Goal: Task Accomplishment & Management: Use online tool/utility

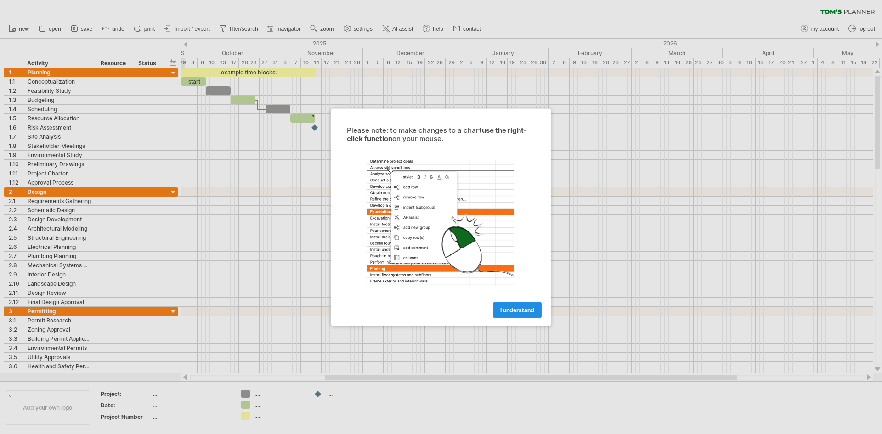
click at [520, 311] on span "I understand" at bounding box center [517, 310] width 34 height 7
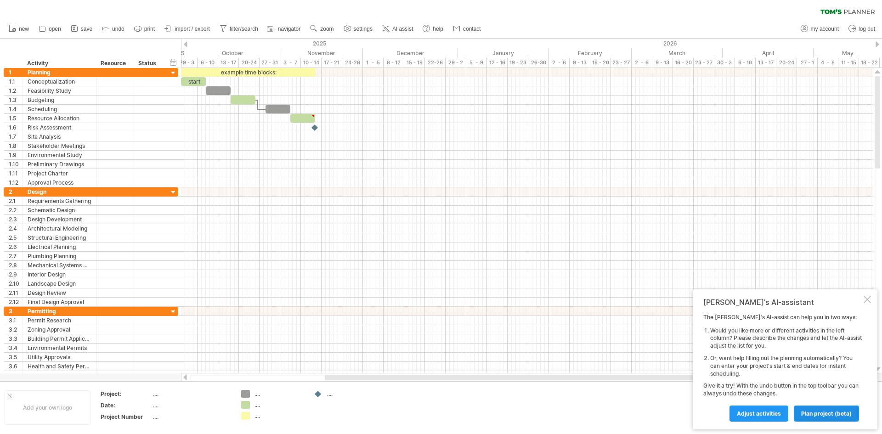
click at [817, 411] on span "plan project (beta)" at bounding box center [826, 413] width 51 height 7
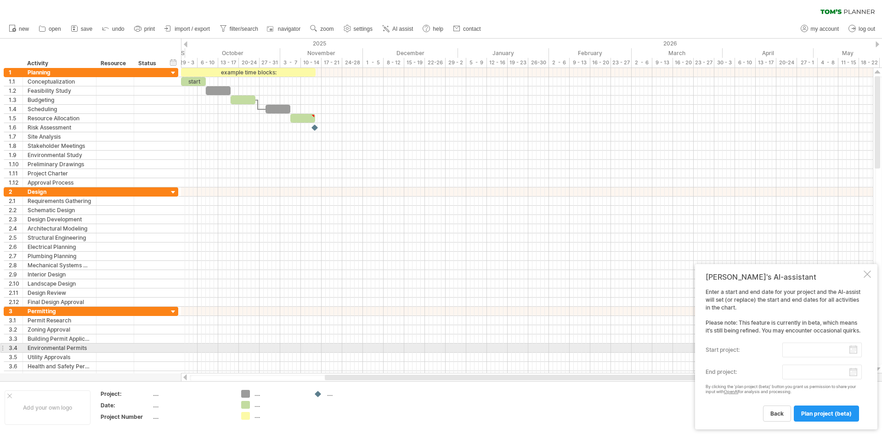
click at [807, 352] on input "start project:" at bounding box center [823, 350] width 80 height 15
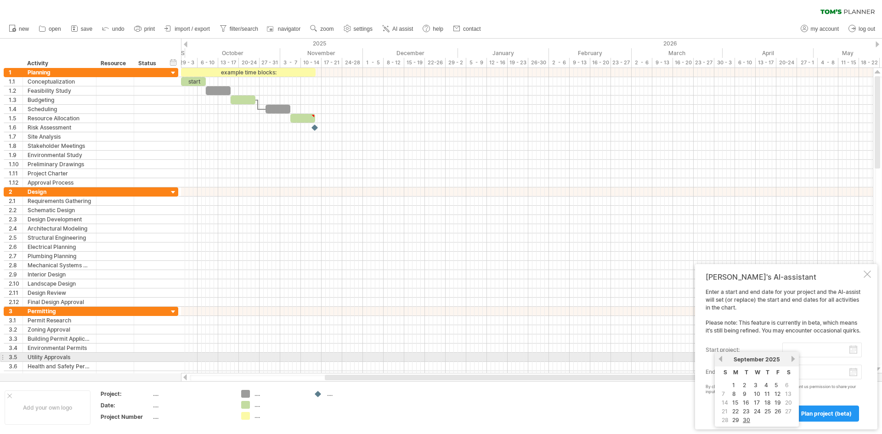
click at [792, 360] on link "next" at bounding box center [793, 359] width 7 height 7
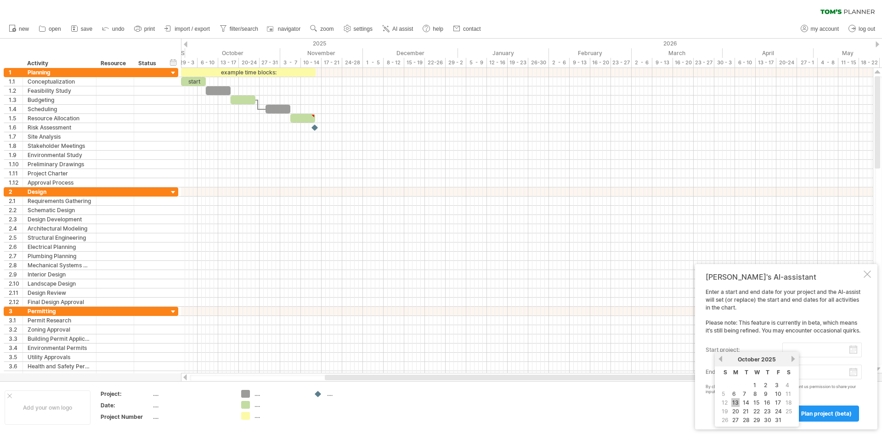
click at [735, 401] on link "13" at bounding box center [736, 402] width 8 height 9
type input "********"
click at [856, 373] on body "progress(100%) Trying to reach [DOMAIN_NAME] Connected again... 0% clear filter…" at bounding box center [441, 218] width 882 height 436
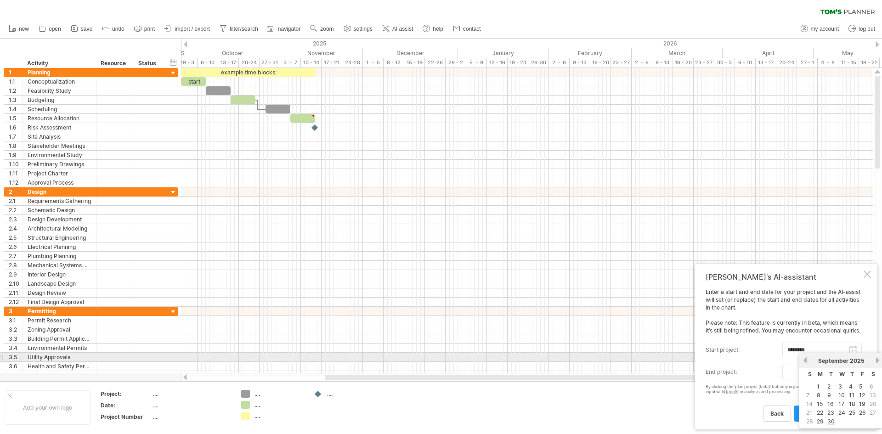
click at [881, 360] on link "next" at bounding box center [878, 360] width 7 height 7
click at [879, 360] on link "next" at bounding box center [878, 360] width 7 height 7
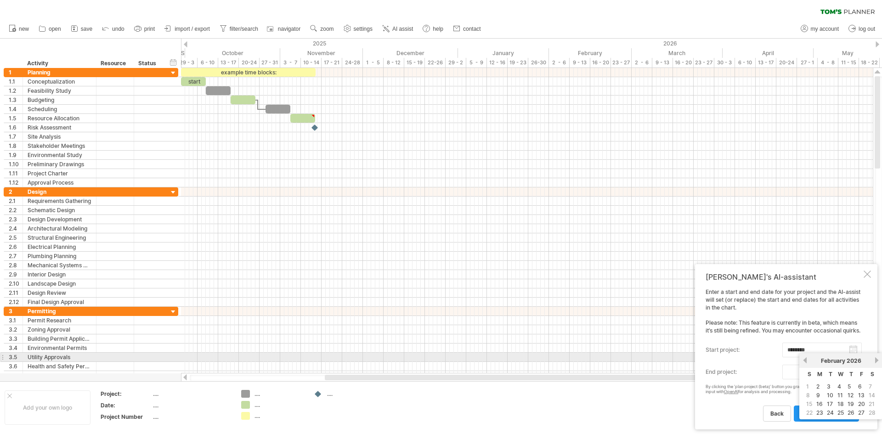
click at [878, 360] on link "next" at bounding box center [877, 360] width 7 height 7
click at [876, 359] on link "next" at bounding box center [878, 360] width 7 height 7
click at [875, 360] on link "next" at bounding box center [878, 360] width 7 height 7
click at [876, 360] on link "next" at bounding box center [878, 360] width 7 height 7
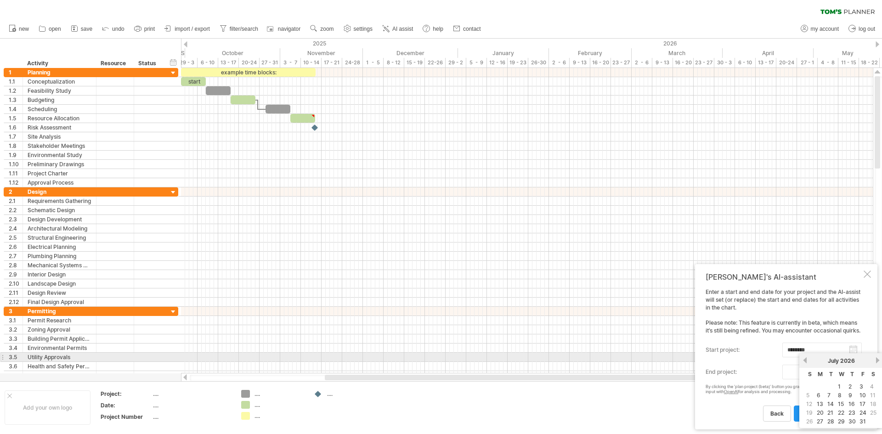
click at [876, 360] on link "next" at bounding box center [878, 360] width 7 height 7
click at [807, 358] on link "previous" at bounding box center [805, 360] width 7 height 7
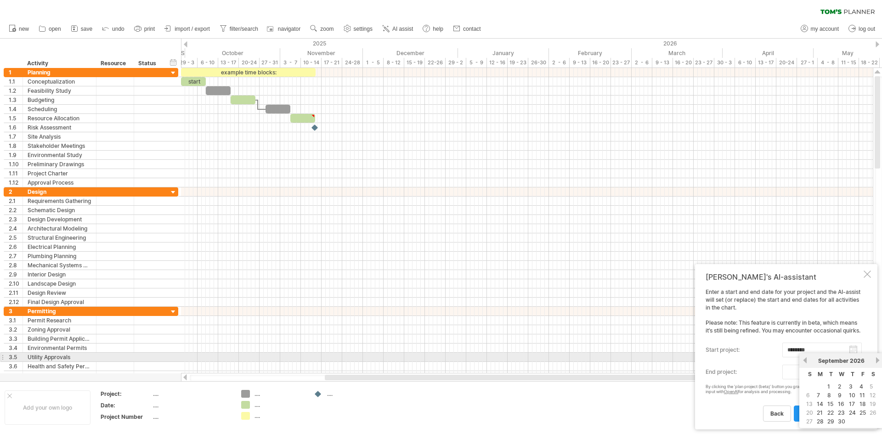
click at [807, 358] on link "previous" at bounding box center [805, 360] width 7 height 7
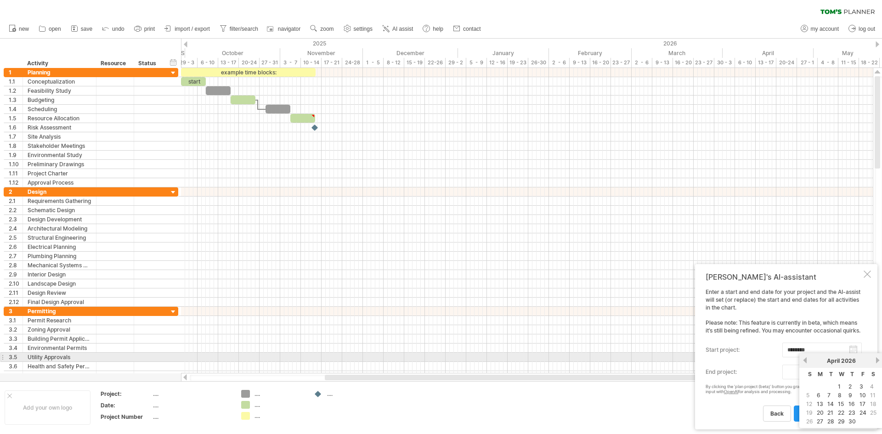
click at [807, 358] on link "previous" at bounding box center [805, 360] width 7 height 7
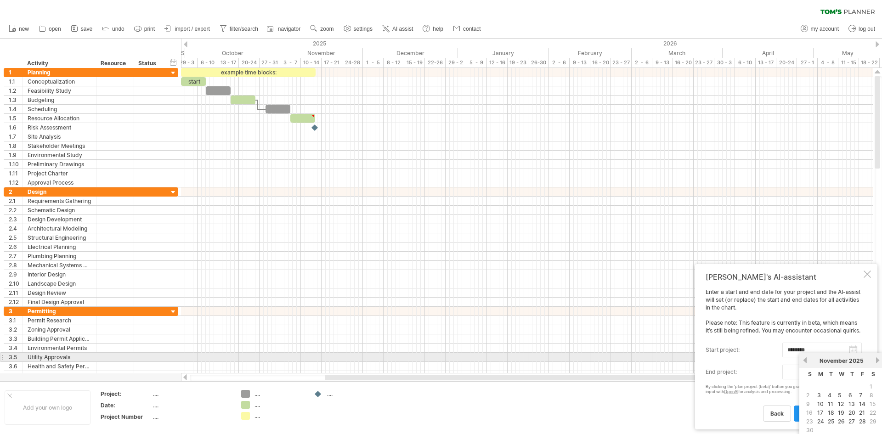
click at [807, 358] on link "previous" at bounding box center [805, 360] width 7 height 7
click at [876, 361] on link "next" at bounding box center [878, 360] width 7 height 7
click at [875, 358] on div "previous next [DATE]" at bounding box center [842, 360] width 84 height 15
click at [875, 358] on link "next" at bounding box center [878, 360] width 7 height 7
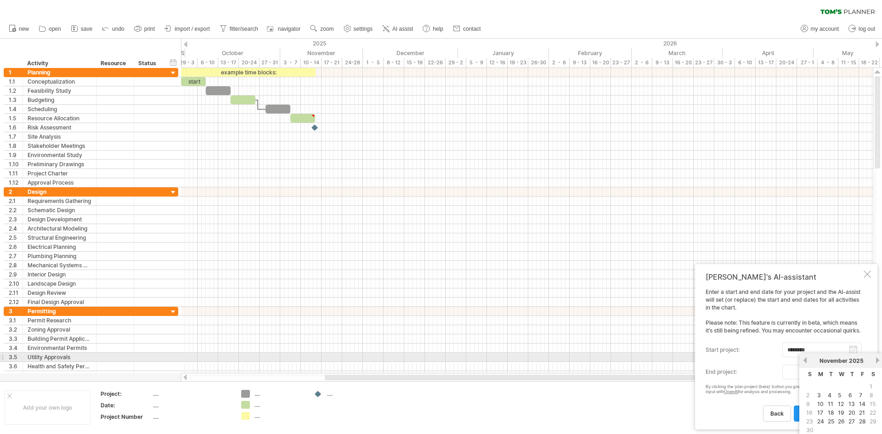
click at [877, 359] on link "next" at bounding box center [878, 360] width 7 height 7
click at [877, 359] on link "next" at bounding box center [877, 360] width 7 height 7
click at [877, 359] on link "next" at bounding box center [878, 360] width 7 height 7
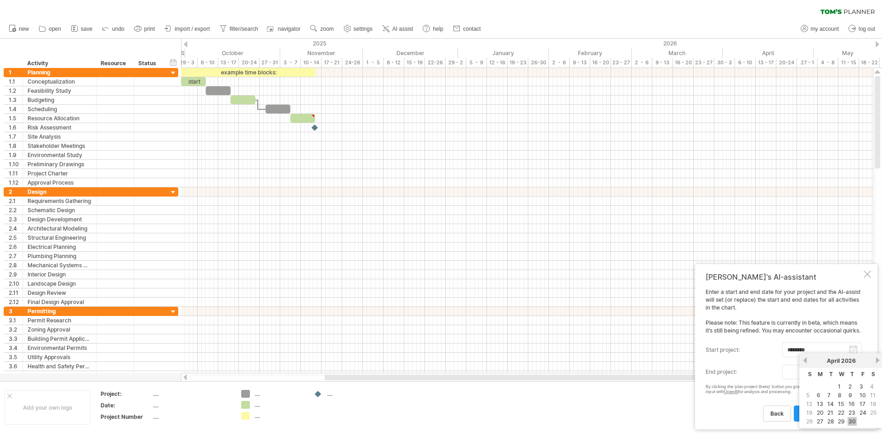
click at [854, 420] on link "30" at bounding box center [852, 421] width 9 height 9
type input "********"
click at [826, 414] on span "plan project (beta)" at bounding box center [826, 413] width 51 height 7
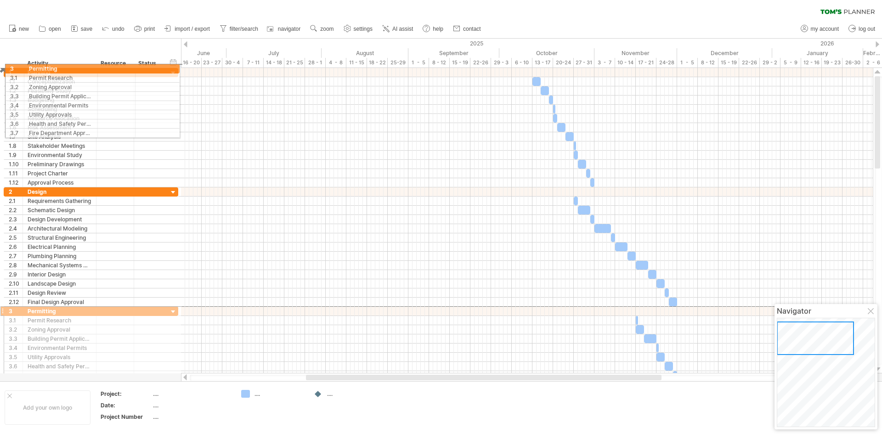
drag, startPoint x: 1, startPoint y: 312, endPoint x: 0, endPoint y: 67, distance: 244.5
click at [0, 67] on div "Trying to reach [DOMAIN_NAME] Connected again... 0% clear filter new 1" at bounding box center [441, 217] width 882 height 434
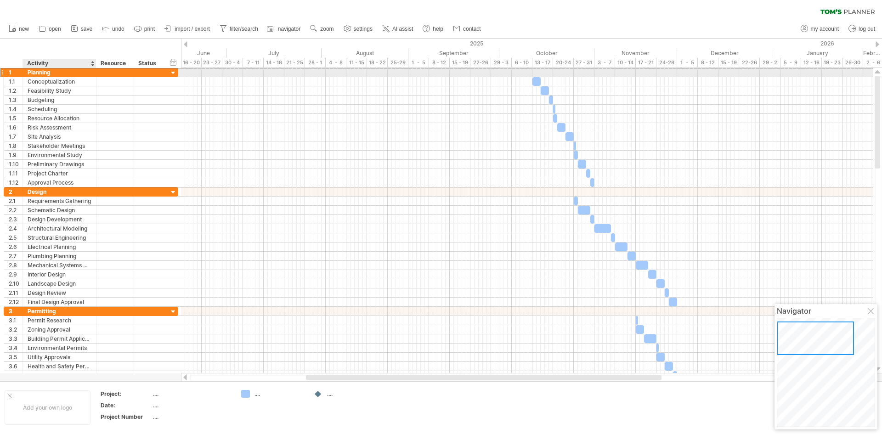
click at [78, 70] on div "Planning" at bounding box center [60, 72] width 64 height 9
click at [176, 69] on div at bounding box center [173, 73] width 9 height 9
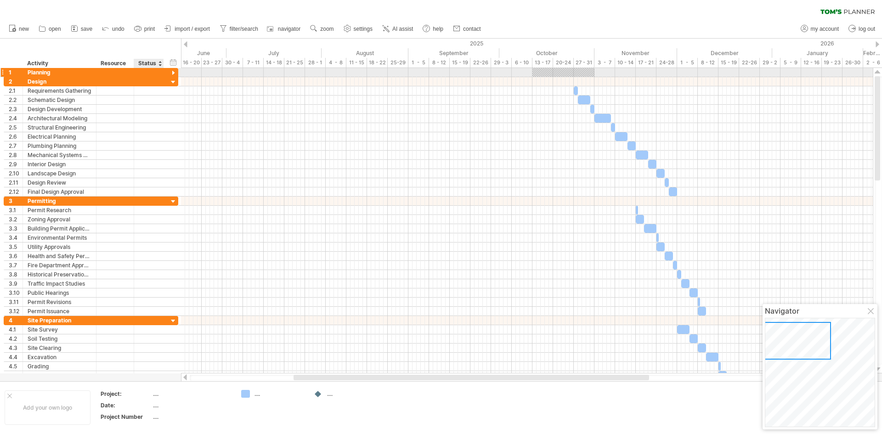
click at [173, 72] on div at bounding box center [173, 73] width 9 height 9
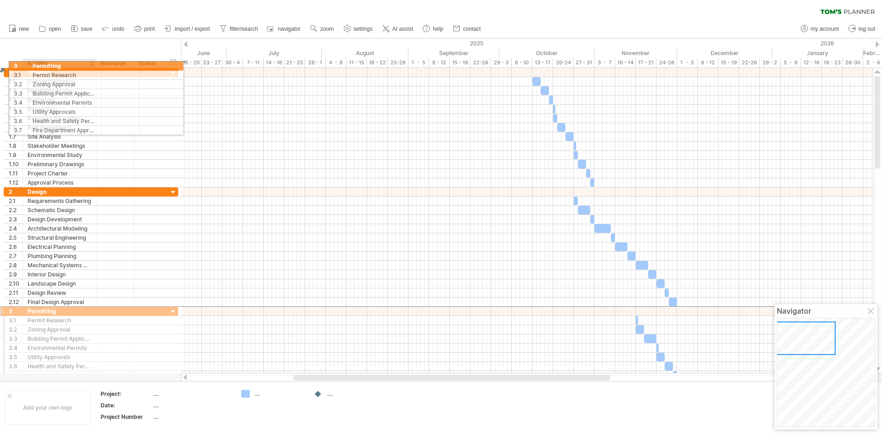
drag, startPoint x: 52, startPoint y: 312, endPoint x: 55, endPoint y: 64, distance: 248.2
click at [55, 64] on div "Trying to reach [DOMAIN_NAME] Connected again... 0% clear filter new 1" at bounding box center [441, 217] width 882 height 434
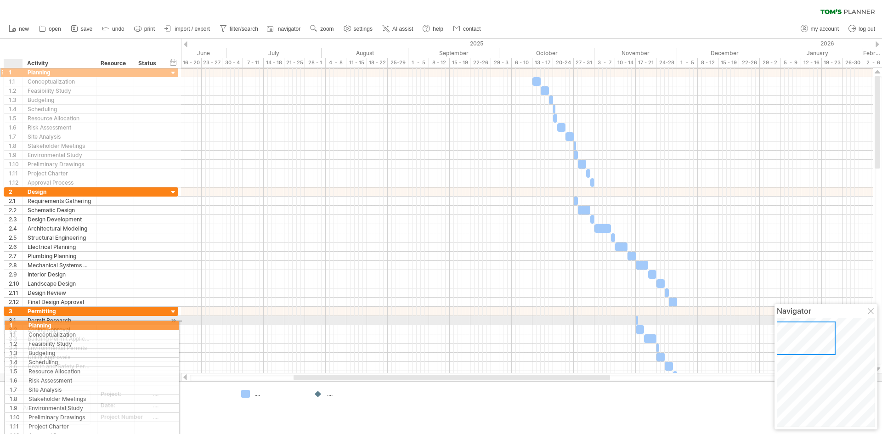
drag, startPoint x: 26, startPoint y: 72, endPoint x: 23, endPoint y: 324, distance: 252.3
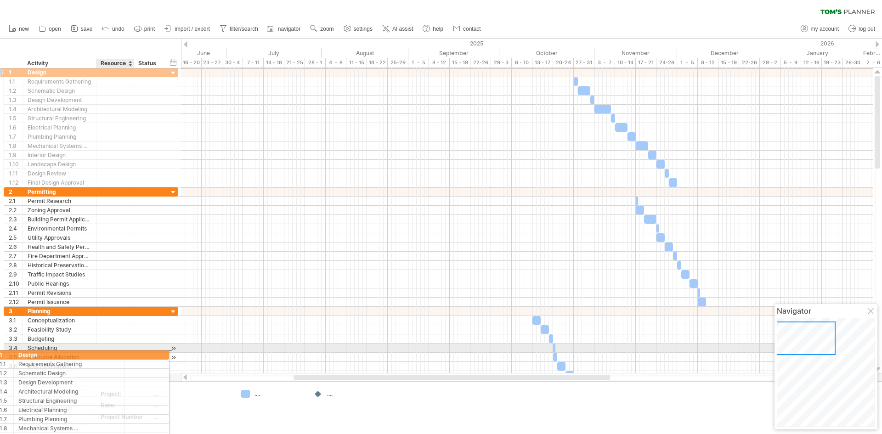
drag, startPoint x: 135, startPoint y: 74, endPoint x: 123, endPoint y: 353, distance: 279.7
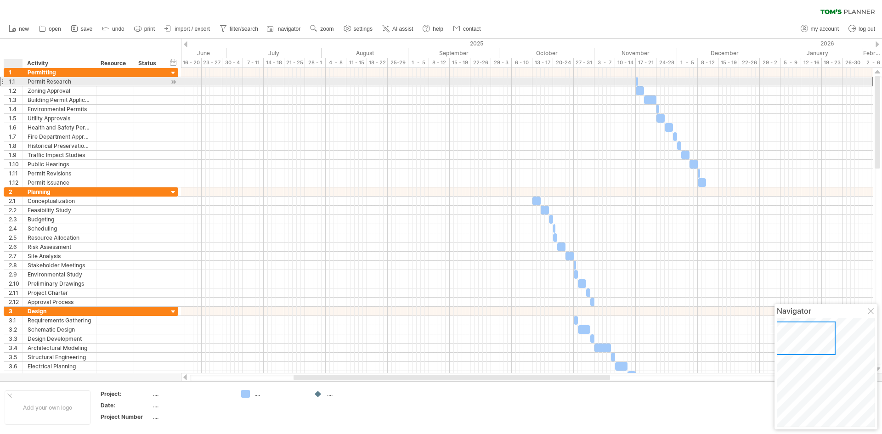
click at [8, 81] on div "1.1" at bounding box center [13, 81] width 19 height 9
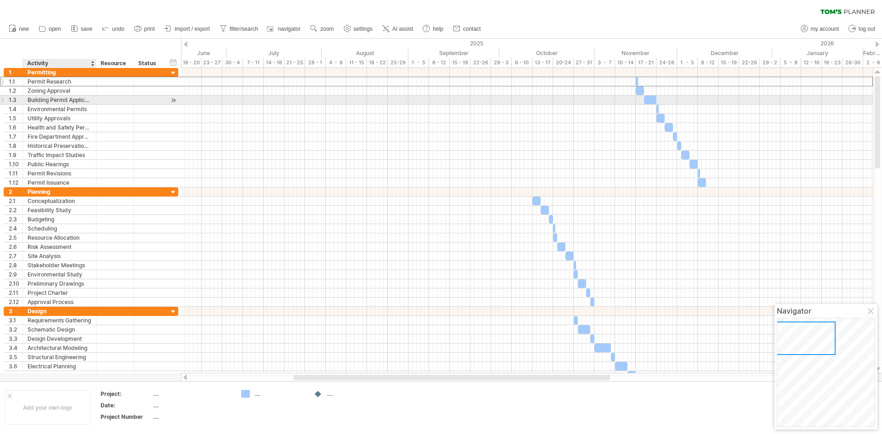
click at [53, 100] on div "Building Permit Application" at bounding box center [60, 100] width 64 height 9
drag, startPoint x: 49, startPoint y: 100, endPoint x: 18, endPoint y: 100, distance: 30.3
click at [18, 100] on div "**********" at bounding box center [91, 100] width 175 height 10
type input "**********"
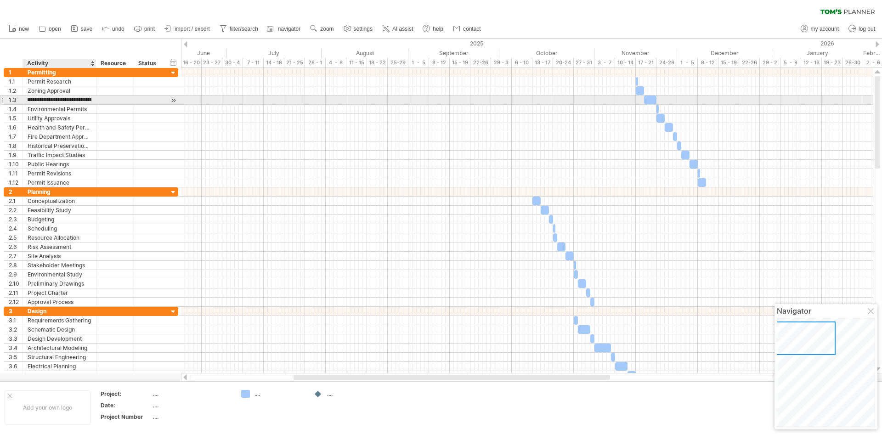
click at [35, 100] on input "**********" at bounding box center [60, 100] width 64 height 9
click at [4, 100] on div "**********" at bounding box center [91, 100] width 175 height 10
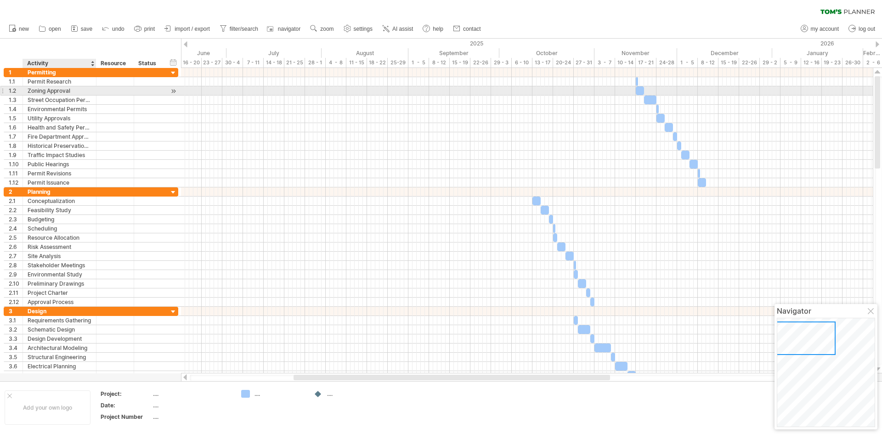
click at [43, 90] on div "Zoning Approval" at bounding box center [60, 90] width 64 height 9
click at [43, 90] on input "**********" at bounding box center [60, 90] width 64 height 9
click at [75, 89] on input "**********" at bounding box center [60, 90] width 64 height 9
drag, startPoint x: 73, startPoint y: 91, endPoint x: 19, endPoint y: 92, distance: 53.3
click at [19, 92] on div "**********" at bounding box center [91, 91] width 175 height 10
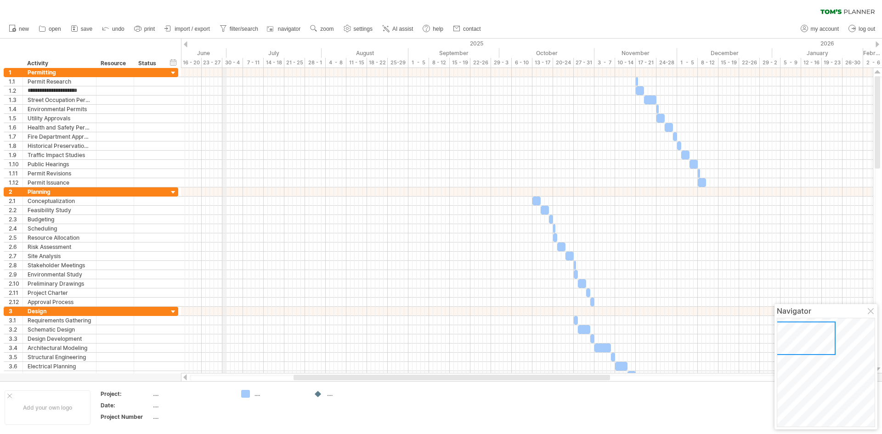
type input "**********"
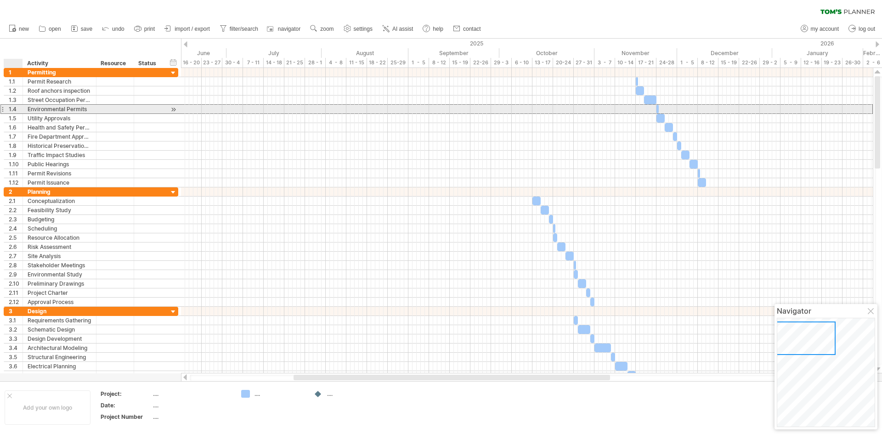
click at [13, 110] on div "1.4" at bounding box center [16, 109] width 14 height 9
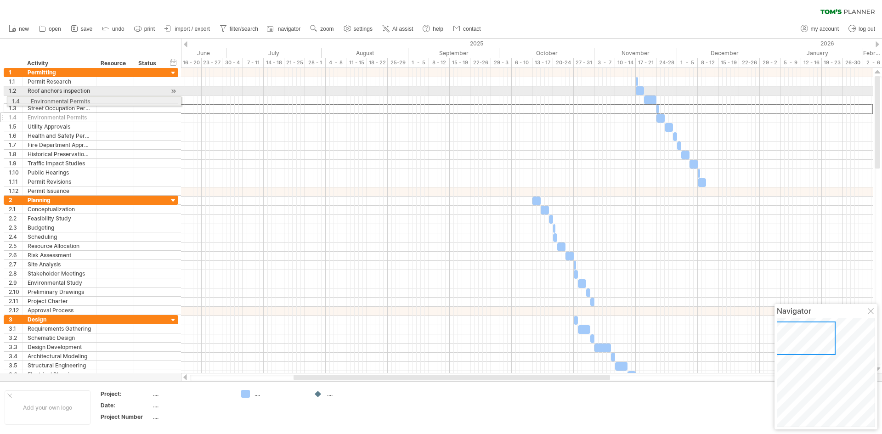
drag, startPoint x: 1, startPoint y: 110, endPoint x: 3, endPoint y: 99, distance: 10.7
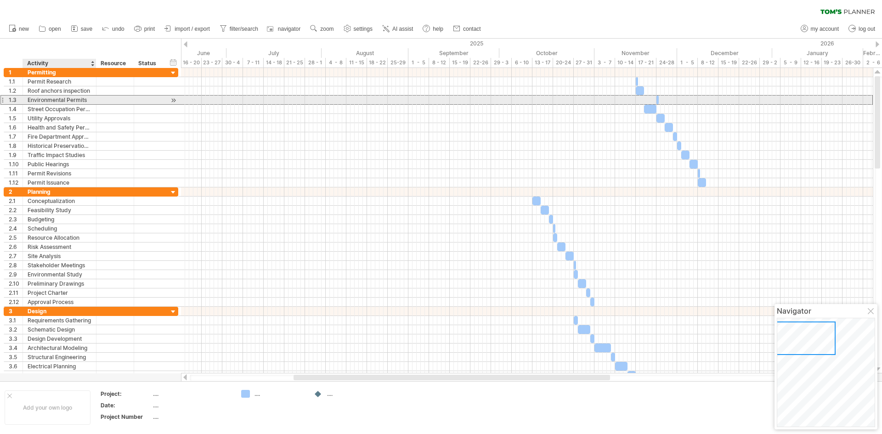
click at [49, 98] on div "Environmental Permits" at bounding box center [60, 100] width 64 height 9
click at [0, 0] on input "**********" at bounding box center [0, 0] width 0 height 0
click at [86, 100] on input "**********" at bounding box center [60, 100] width 64 height 9
drag, startPoint x: 73, startPoint y: 100, endPoint x: 27, endPoint y: 99, distance: 46.0
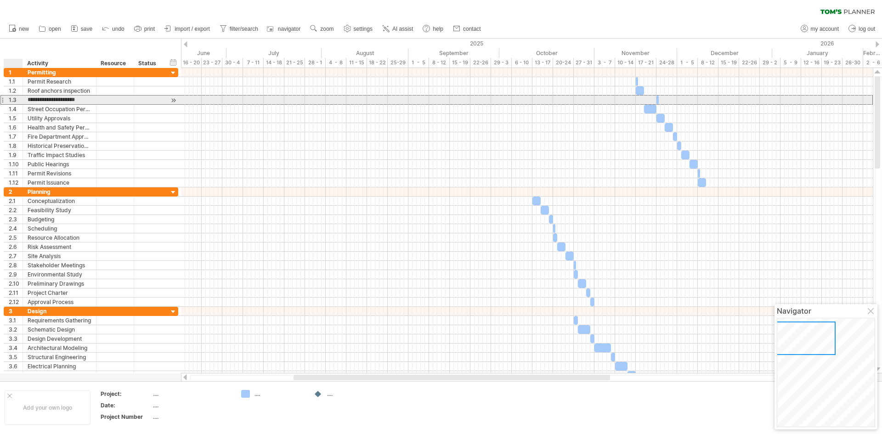
click at [27, 99] on div "**********" at bounding box center [60, 100] width 74 height 9
drag, startPoint x: 28, startPoint y: 99, endPoint x: 95, endPoint y: 101, distance: 67.1
click at [95, 101] on div "**********" at bounding box center [60, 100] width 74 height 9
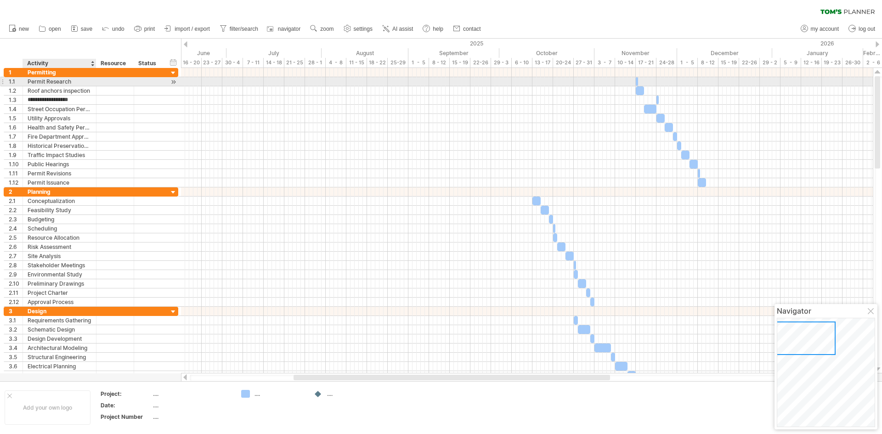
type input "**********"
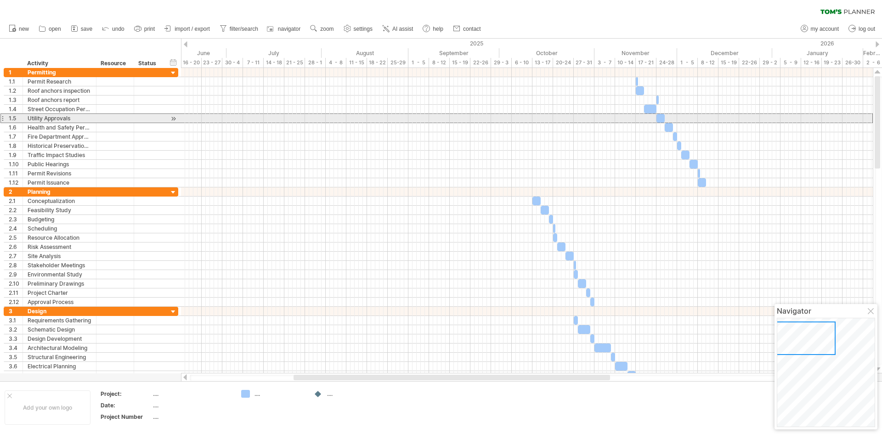
click at [1, 120] on div at bounding box center [2, 119] width 4 height 10
click at [3, 119] on div at bounding box center [2, 119] width 4 height 10
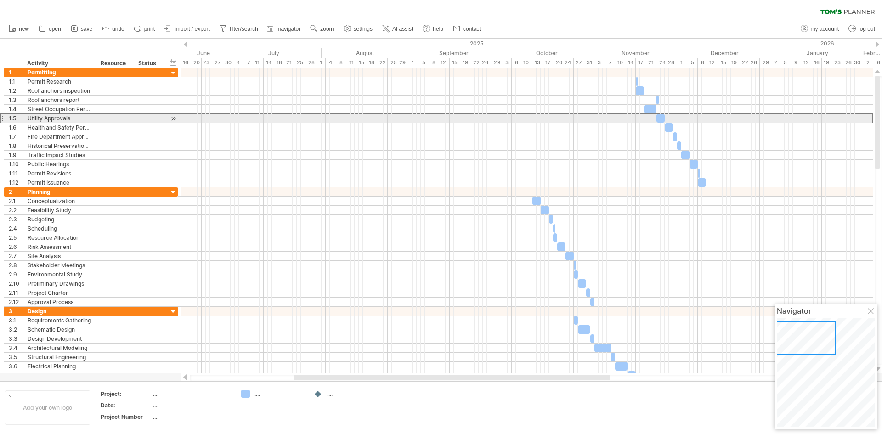
click at [3, 119] on div at bounding box center [2, 119] width 4 height 10
click at [171, 119] on div at bounding box center [173, 119] width 9 height 10
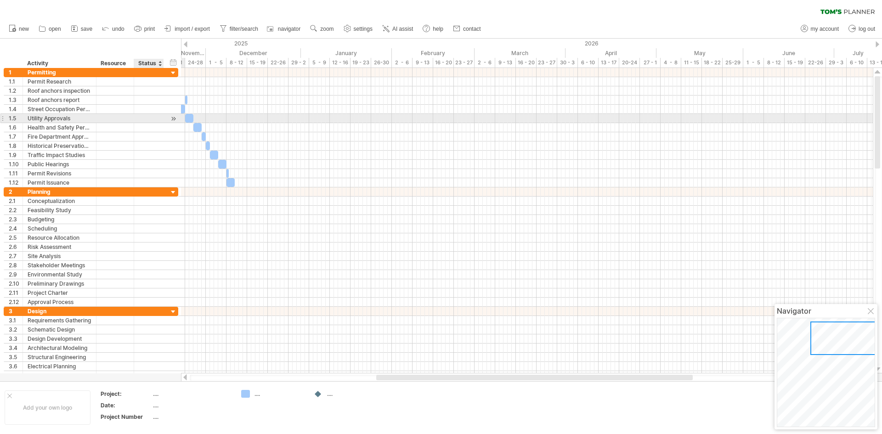
drag, startPoint x: 171, startPoint y: 119, endPoint x: 163, endPoint y: 122, distance: 8.9
click at [166, 121] on div "**********" at bounding box center [91, 118] width 175 height 9
click at [176, 119] on div at bounding box center [173, 119] width 9 height 10
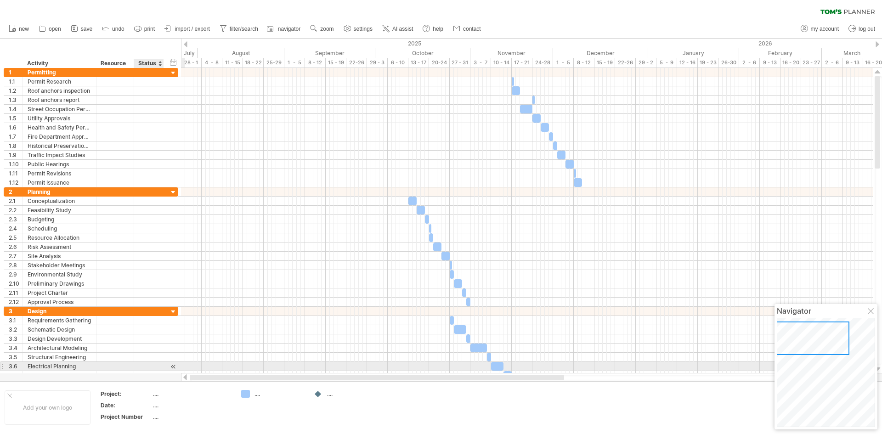
drag, startPoint x: 408, startPoint y: 376, endPoint x: 153, endPoint y: 364, distance: 254.9
click at [153, 364] on div "Trying to reach [DOMAIN_NAME] Connected again... 0% clear filter new 1" at bounding box center [441, 217] width 882 height 434
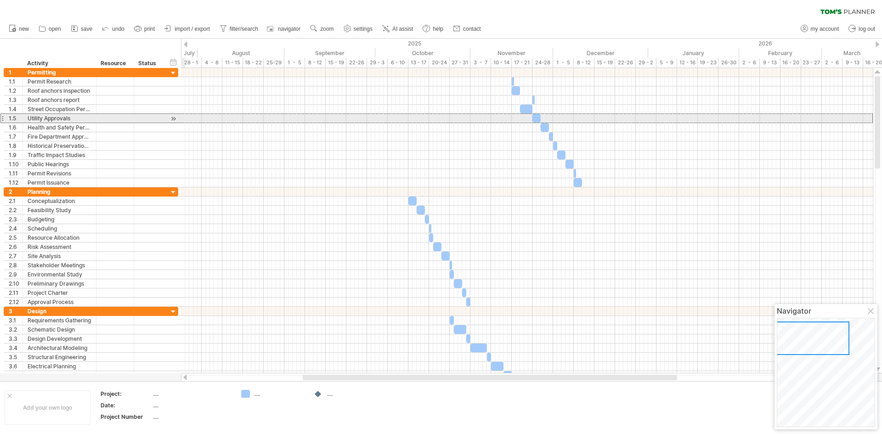
click at [3, 118] on div at bounding box center [2, 119] width 4 height 10
click at [3, 119] on div at bounding box center [2, 119] width 4 height 10
drag, startPoint x: 2, startPoint y: 119, endPoint x: 10, endPoint y: 121, distance: 8.1
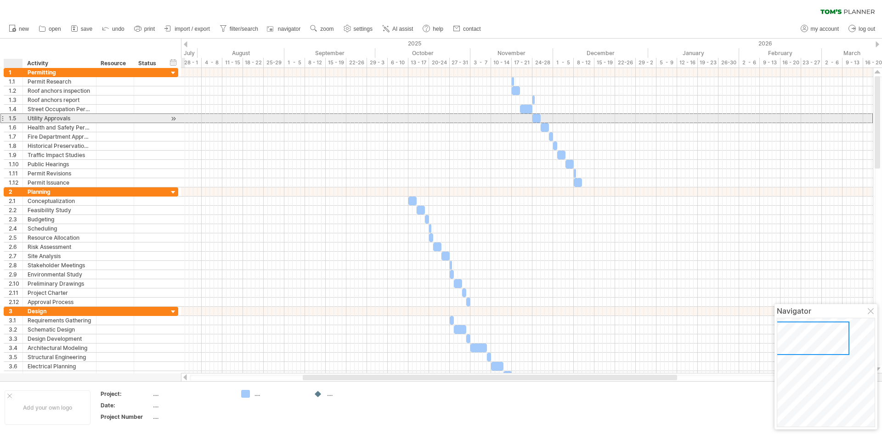
click at [10, 121] on div "**********" at bounding box center [91, 119] width 175 height 10
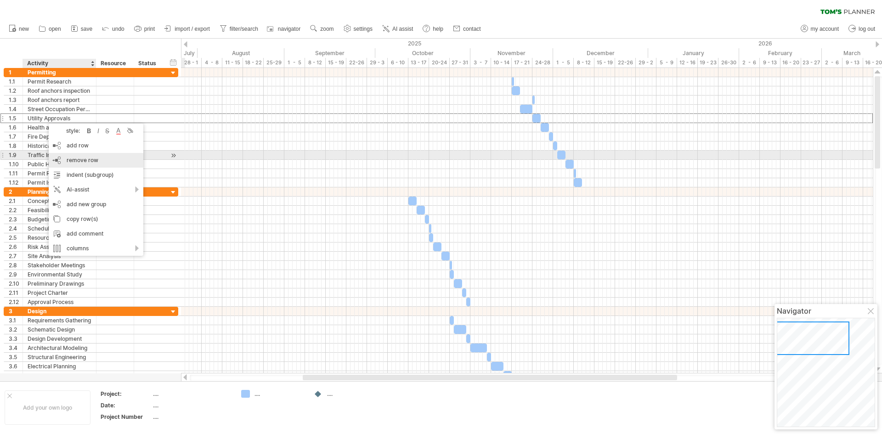
click at [84, 159] on span "remove row" at bounding box center [83, 160] width 32 height 7
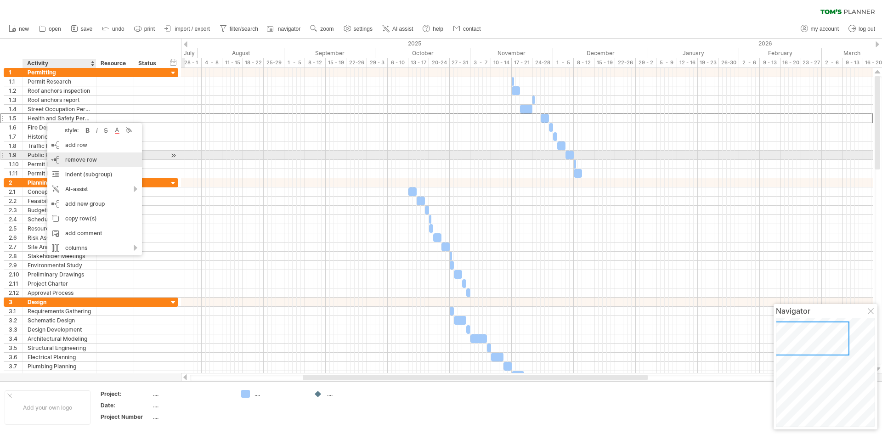
click at [81, 160] on span "remove row" at bounding box center [81, 159] width 32 height 7
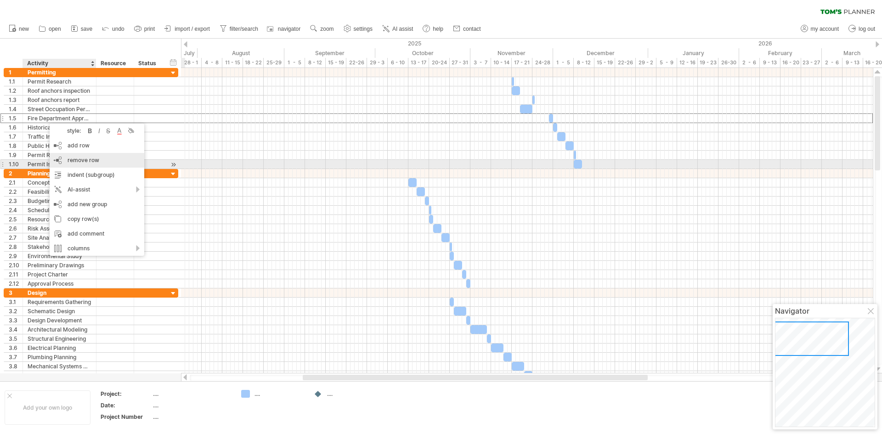
click at [71, 161] on span "remove row" at bounding box center [84, 160] width 32 height 7
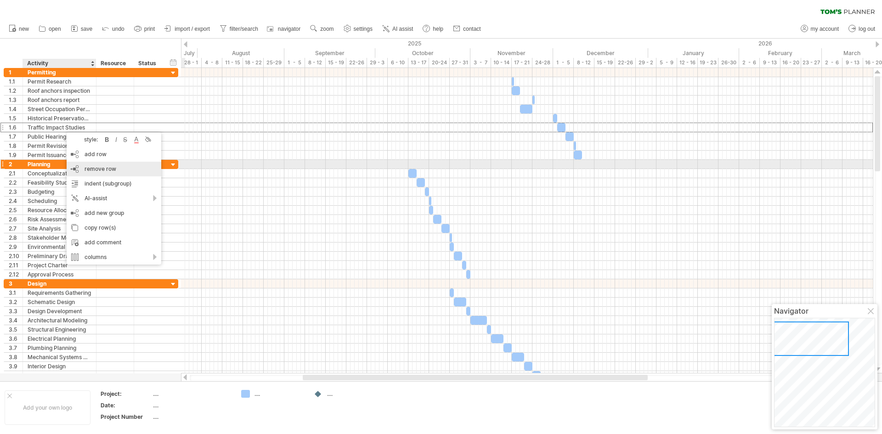
click at [85, 168] on span "remove row" at bounding box center [101, 168] width 32 height 7
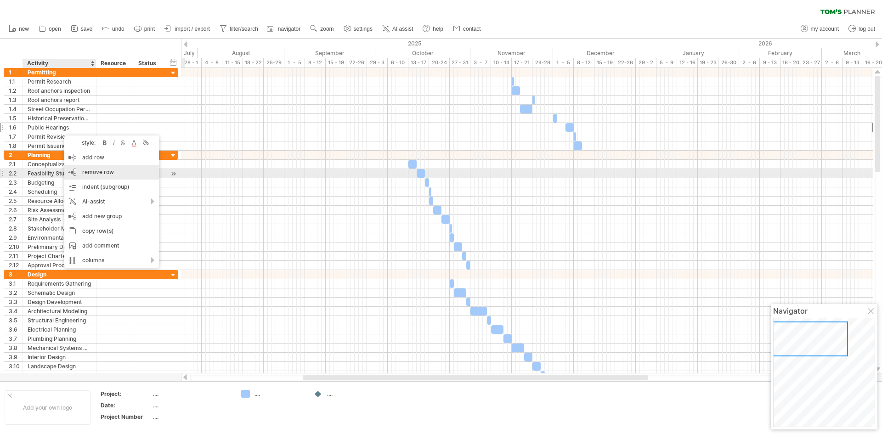
click at [83, 170] on span "remove row" at bounding box center [98, 172] width 32 height 7
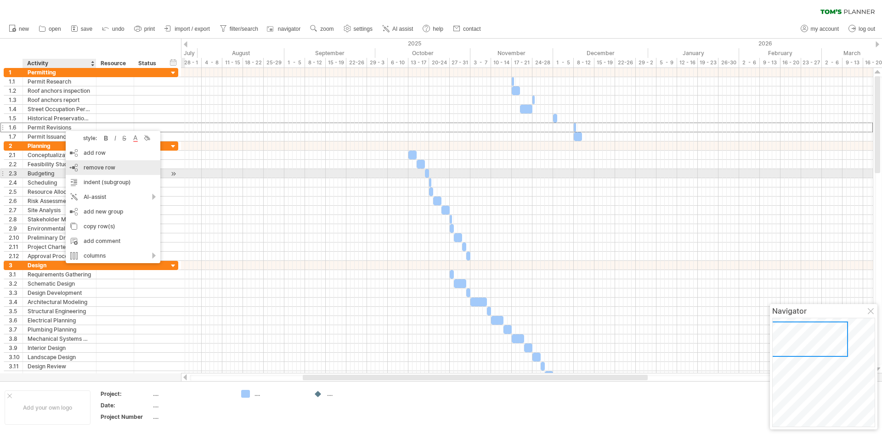
click at [84, 170] on span "remove row" at bounding box center [100, 167] width 32 height 7
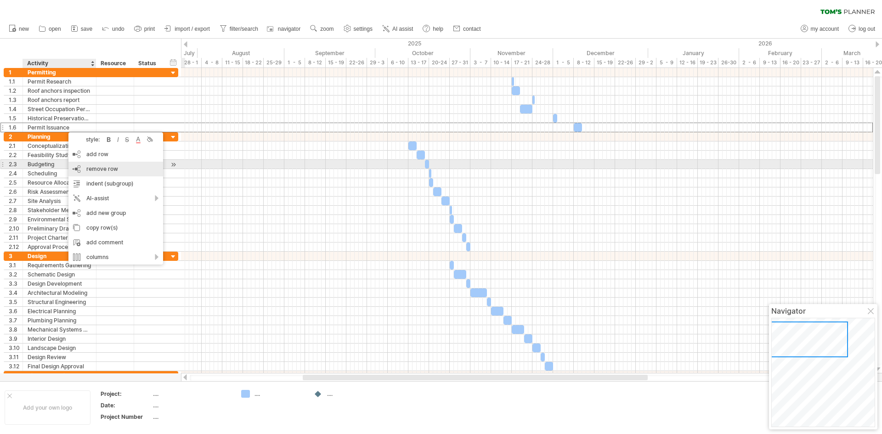
click at [86, 168] on div "remove row remove selected rows" at bounding box center [115, 169] width 95 height 15
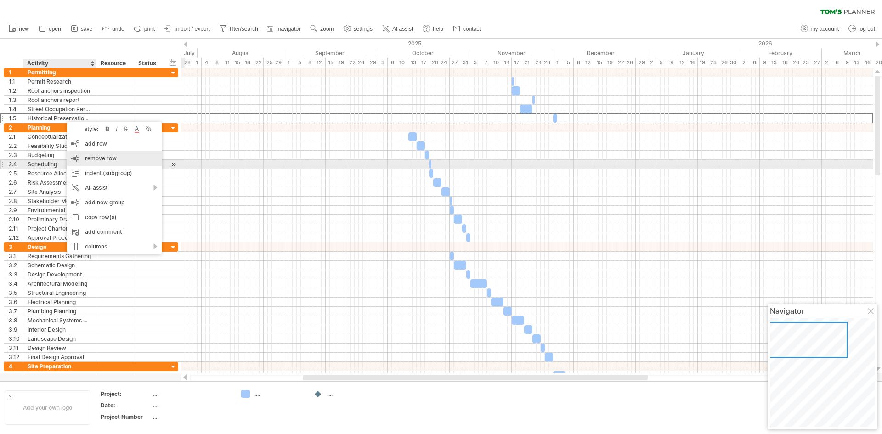
click at [94, 160] on span "remove row" at bounding box center [101, 158] width 32 height 7
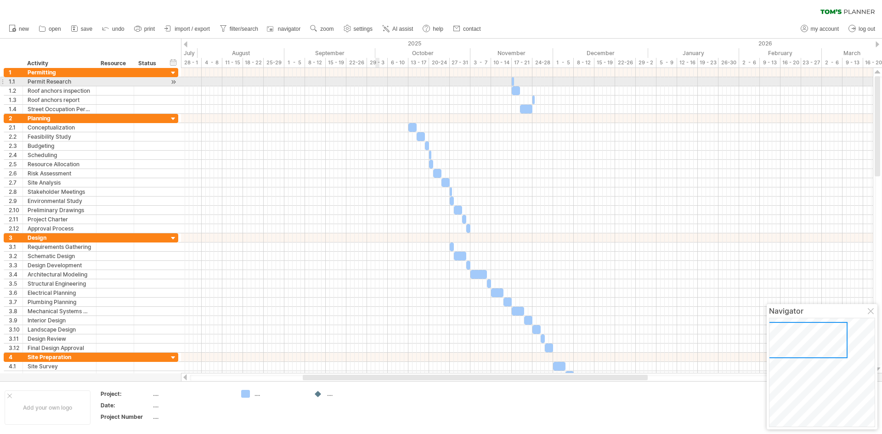
click at [378, 80] on div at bounding box center [527, 81] width 692 height 9
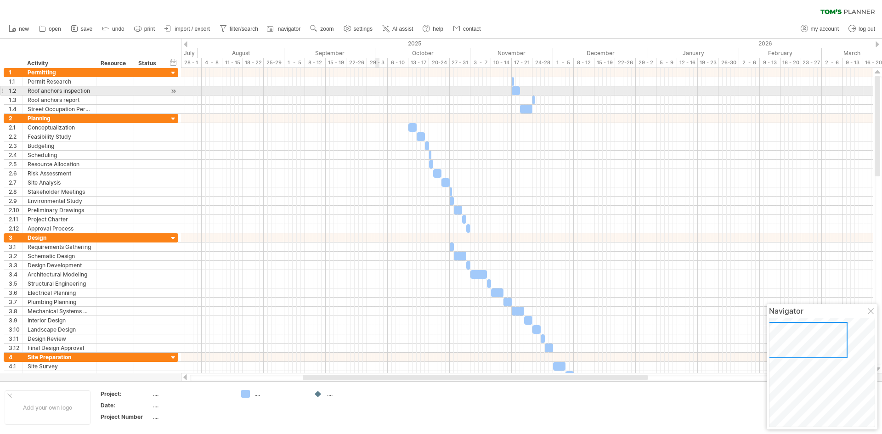
click at [376, 91] on div at bounding box center [527, 90] width 692 height 9
click at [377, 91] on div at bounding box center [527, 90] width 692 height 9
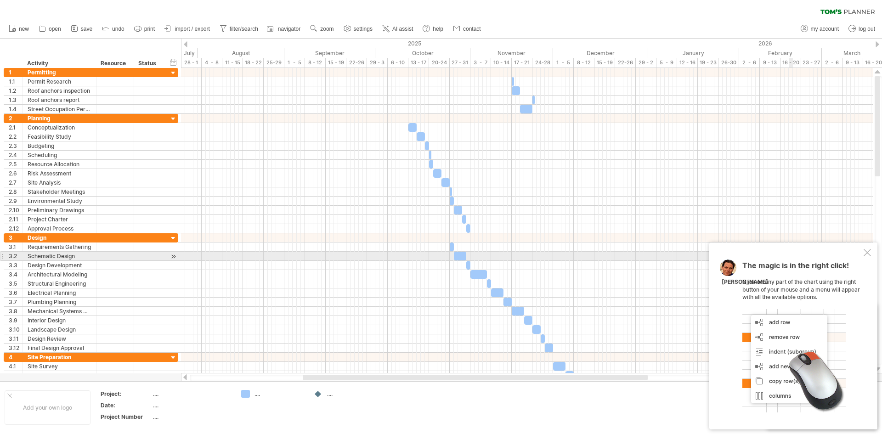
click at [870, 254] on div at bounding box center [867, 252] width 7 height 7
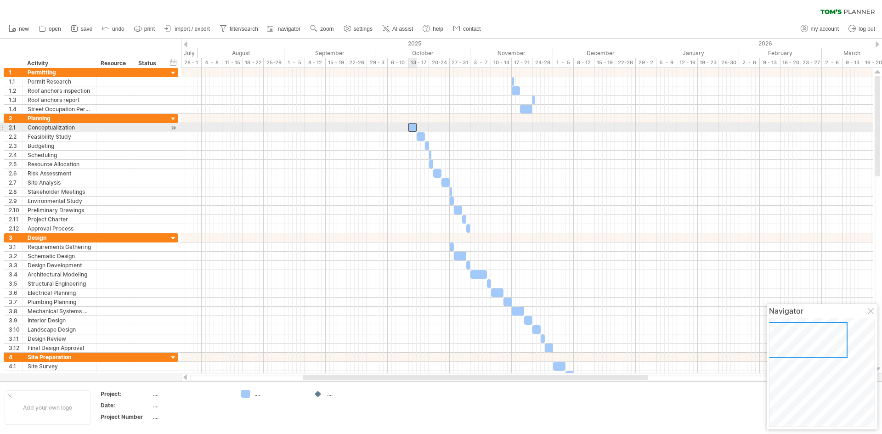
click at [414, 126] on div at bounding box center [413, 127] width 8 height 9
click at [412, 127] on div at bounding box center [413, 127] width 8 height 9
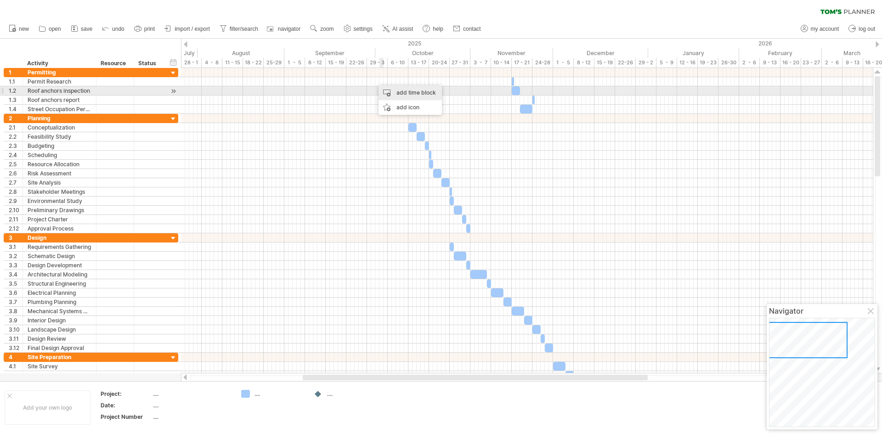
click at [406, 92] on div "add time block" at bounding box center [410, 92] width 63 height 15
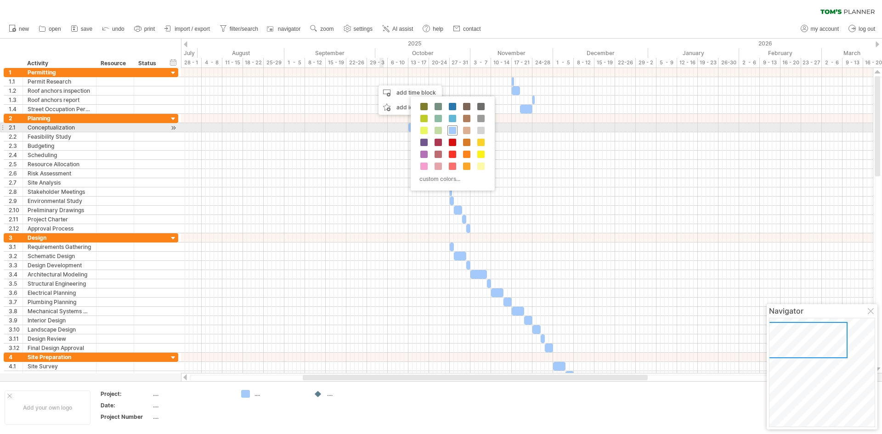
click at [453, 130] on span at bounding box center [452, 130] width 7 height 7
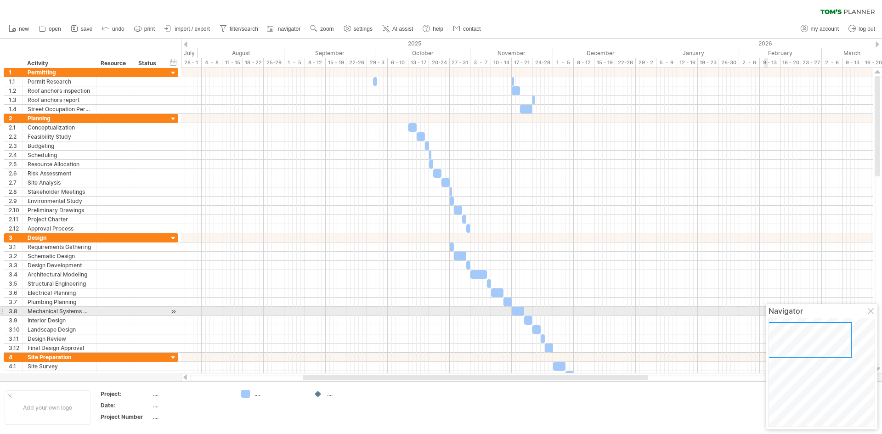
click at [871, 312] on div at bounding box center [871, 311] width 7 height 7
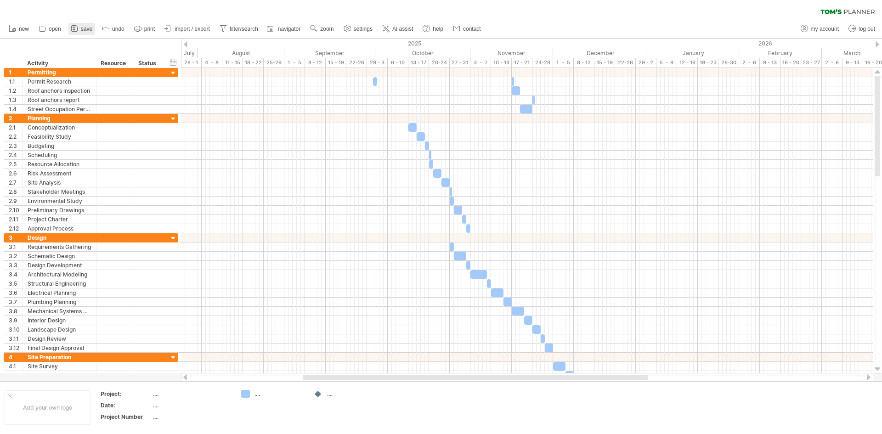
click at [83, 28] on span "save" at bounding box center [86, 29] width 11 height 6
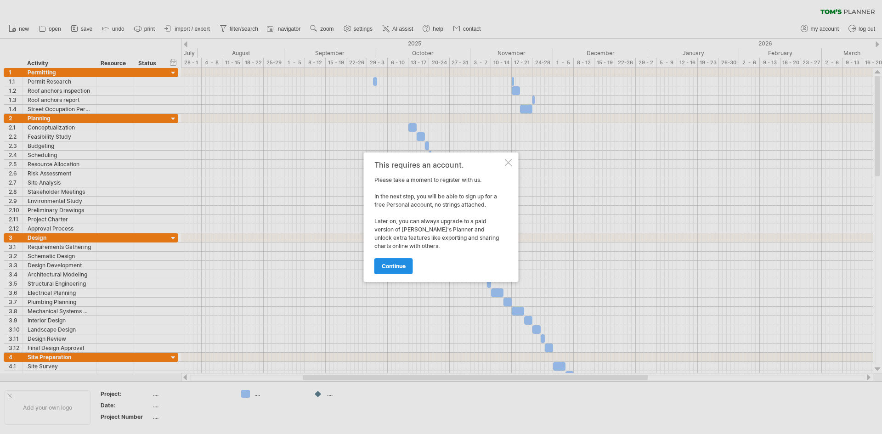
click at [406, 266] on span "continue" at bounding box center [394, 266] width 24 height 7
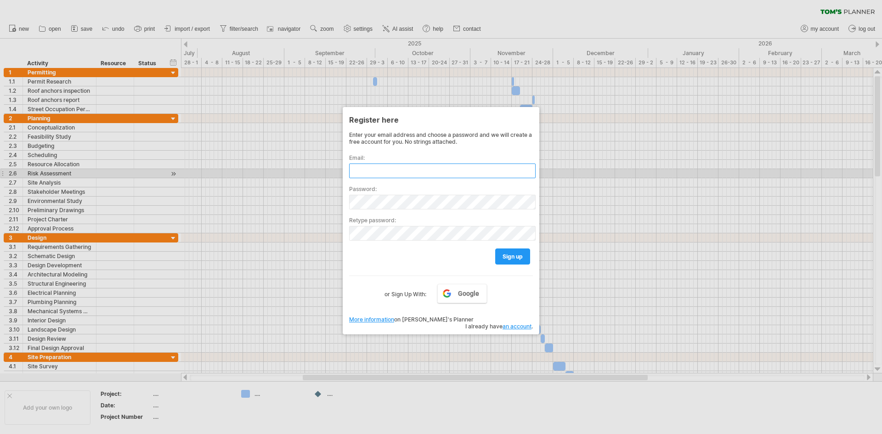
click at [402, 174] on input "text" at bounding box center [442, 171] width 187 height 15
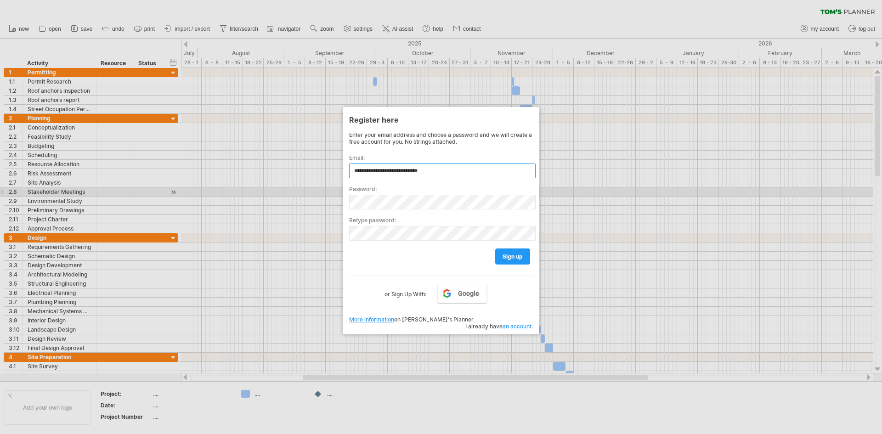
type input "**********"
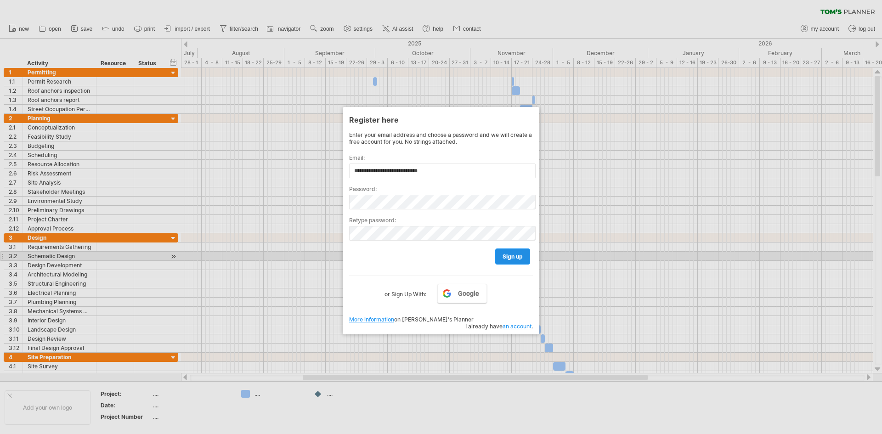
click at [505, 256] on span "sign up" at bounding box center [513, 256] width 20 height 7
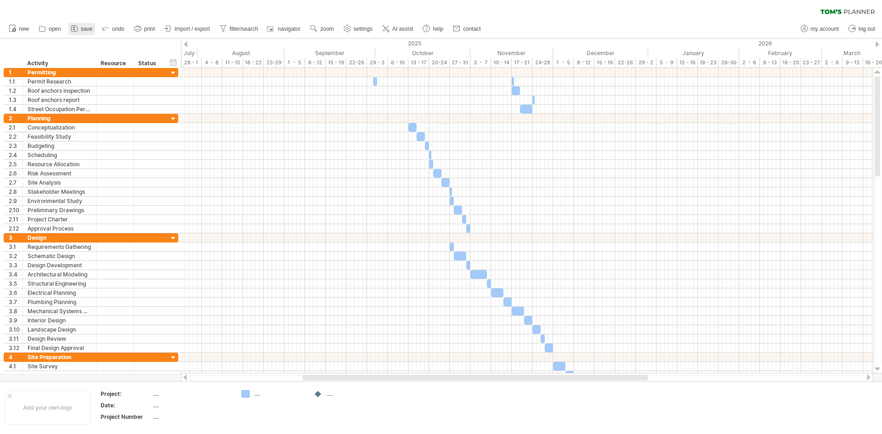
click at [88, 28] on span "save" at bounding box center [86, 29] width 11 height 6
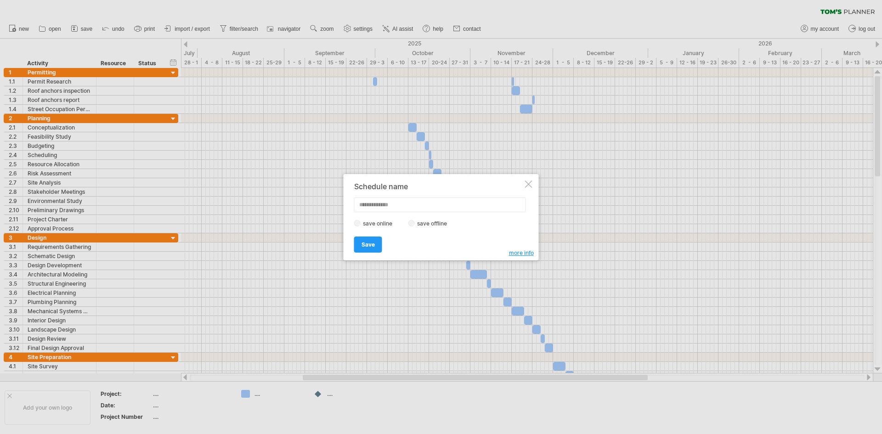
click at [415, 223] on label "save offline" at bounding box center [435, 223] width 40 height 7
click at [377, 205] on input "text" at bounding box center [440, 205] width 172 height 15
type input "******"
click at [366, 246] on span "Save" at bounding box center [368, 244] width 13 height 7
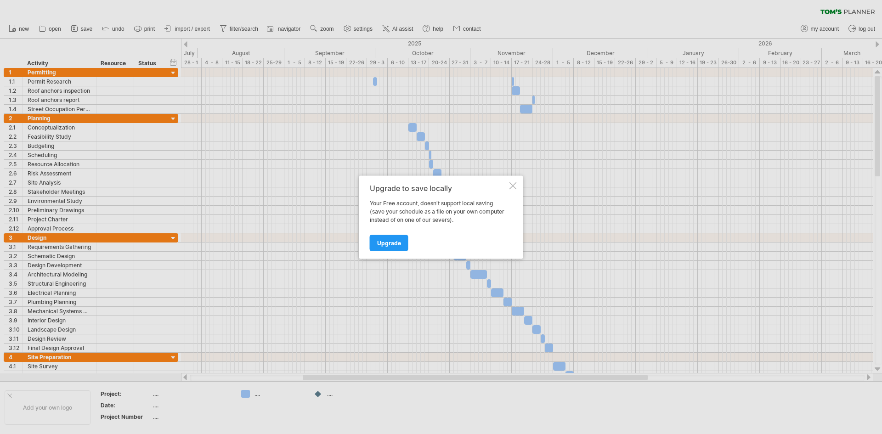
click at [511, 189] on div at bounding box center [513, 185] width 7 height 7
